Goal: Task Accomplishment & Management: Use online tool/utility

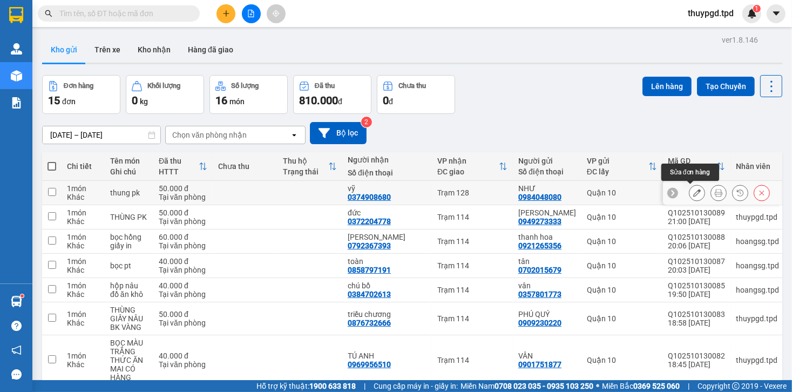
click at [711, 192] on button at bounding box center [718, 193] width 15 height 19
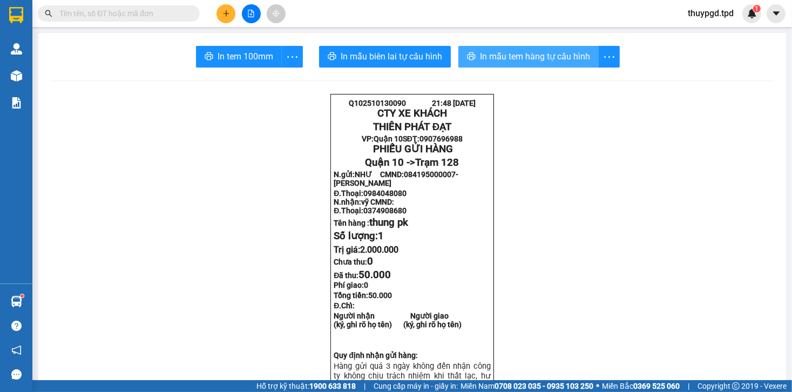
click at [503, 56] on span "In mẫu tem hàng tự cấu hình" at bounding box center [535, 56] width 110 height 13
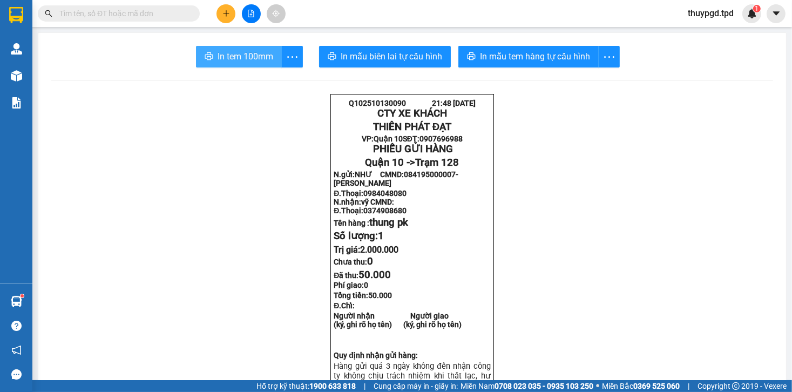
click at [248, 62] on span "In tem 100mm" at bounding box center [246, 56] width 56 height 13
click at [80, 11] on input "text" at bounding box center [122, 14] width 127 height 12
type input "2"
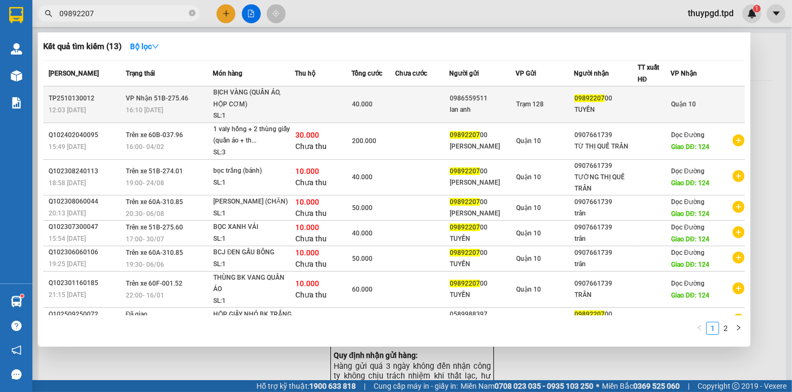
type input "09892207"
click at [192, 100] on td "VP Nhận 51B-275.46 16:10 [DATE]" at bounding box center [168, 104] width 90 height 37
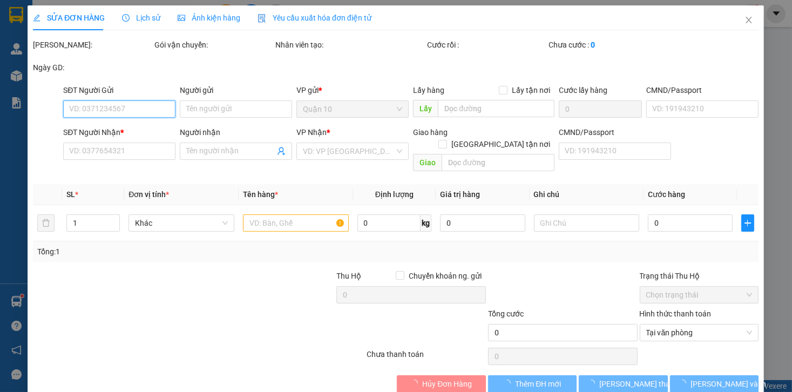
type input "0986559511"
type input "lan anh"
type input "0989220700"
type input "TUYỀN"
type input "40.000"
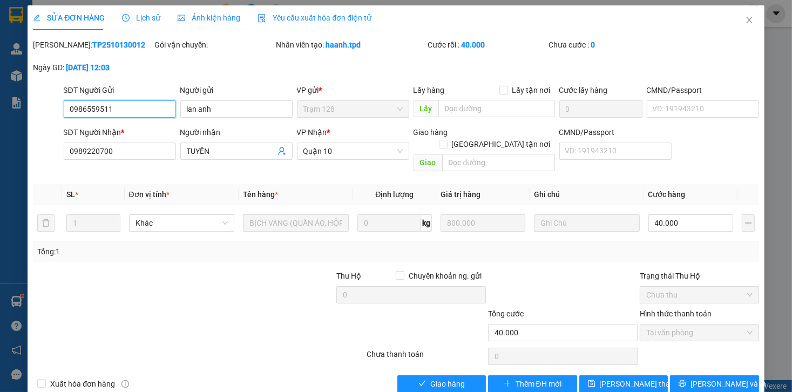
scroll to position [9, 0]
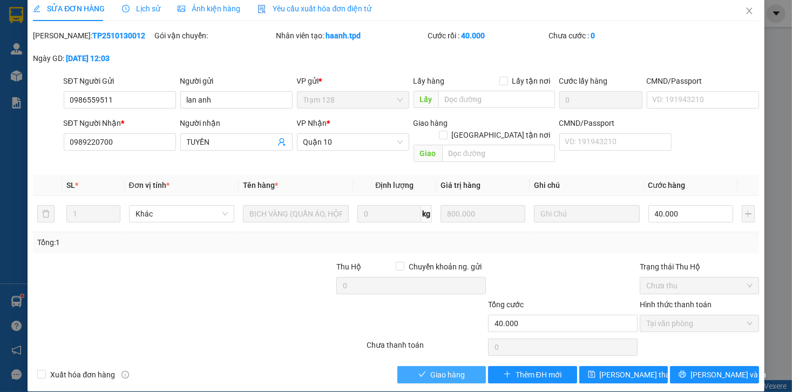
click at [443, 369] on span "Giao hàng" at bounding box center [447, 375] width 35 height 12
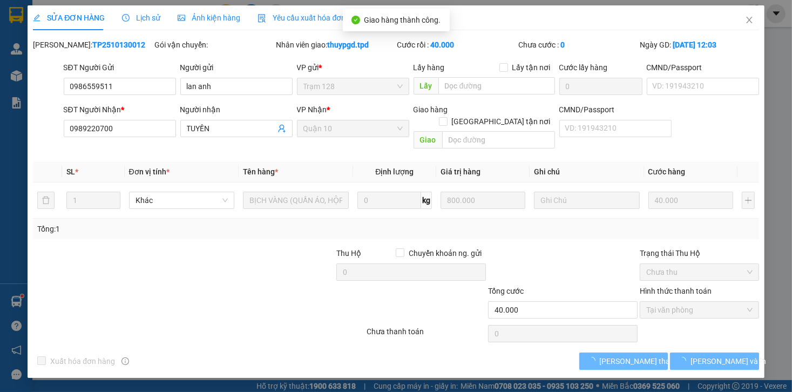
scroll to position [0, 0]
click at [704, 353] on button "[PERSON_NAME] và In" at bounding box center [714, 361] width 89 height 17
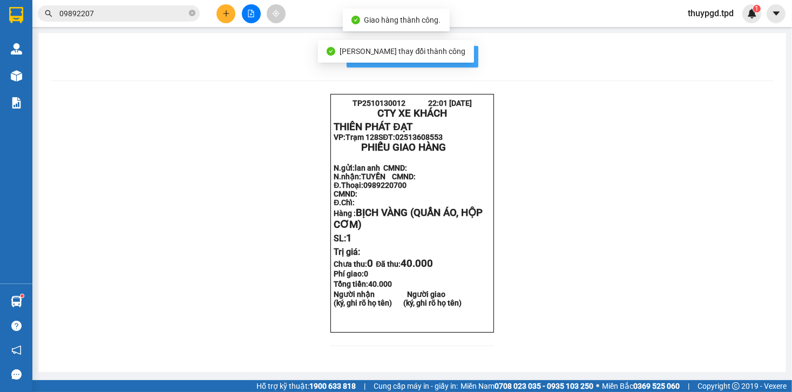
click at [458, 62] on span "In mẫu biên lai tự cấu hình" at bounding box center [418, 56] width 101 height 13
